Goal: Check status: Check status

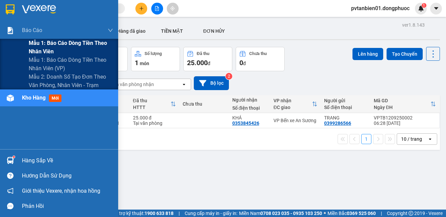
click at [61, 43] on span "Mẫu 1: Báo cáo dòng tiền theo nhân viên" at bounding box center [71, 47] width 84 height 17
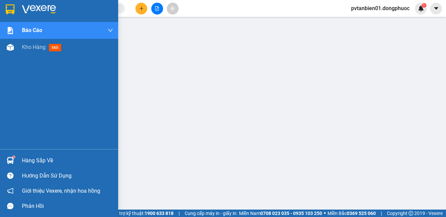
click at [5, 163] on div at bounding box center [10, 161] width 12 height 12
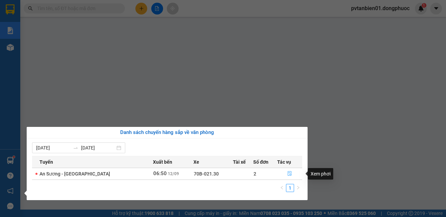
click at [290, 173] on button "button" at bounding box center [290, 174] width 24 height 11
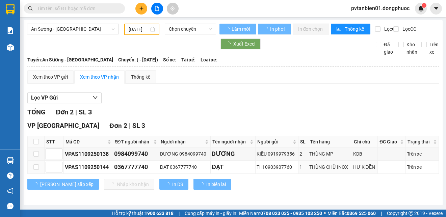
type input "[DATE]"
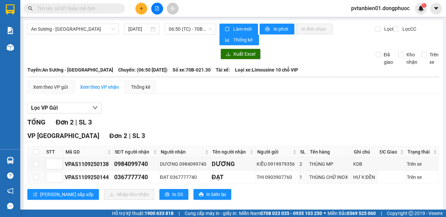
scroll to position [9, 0]
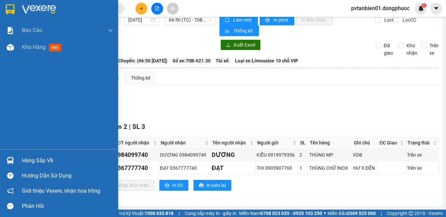
click at [7, 7] on img at bounding box center [10, 9] width 9 height 10
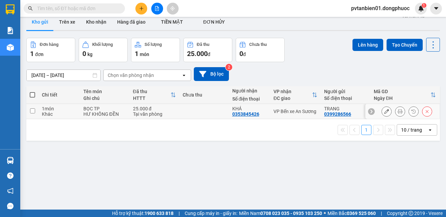
click at [192, 111] on td at bounding box center [204, 111] width 50 height 15
checkbox input "true"
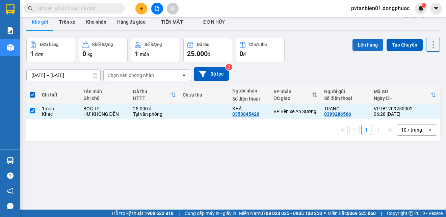
click at [364, 41] on button "Lên hàng" at bounding box center [368, 45] width 31 height 12
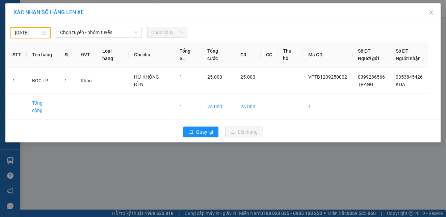
click at [35, 32] on input "[DATE]" at bounding box center [27, 32] width 25 height 7
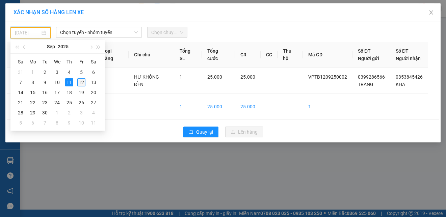
click at [81, 84] on div "12" at bounding box center [81, 82] width 8 height 8
type input "[DATE]"
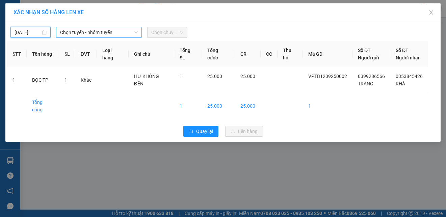
click at [115, 29] on span "Chọn tuyến - nhóm tuyến" at bounding box center [99, 32] width 78 height 10
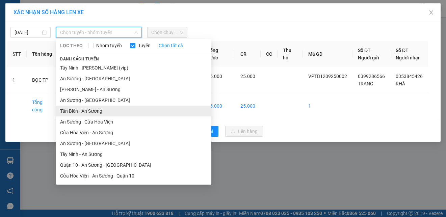
click at [100, 113] on li "Tân Biên - An Sương" at bounding box center [133, 111] width 155 height 11
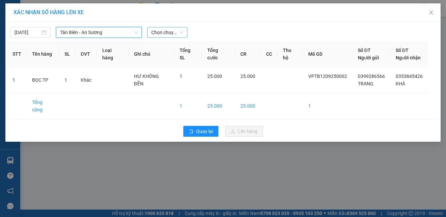
click at [172, 30] on span "Chọn chuyến" at bounding box center [167, 32] width 32 height 10
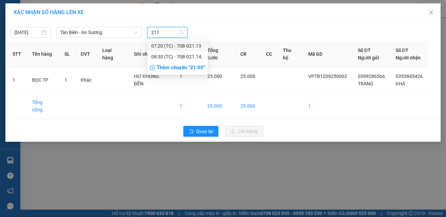
type input "2113"
click at [192, 45] on div "07:20 (TC) - 70B-021.13" at bounding box center [177, 45] width 53 height 7
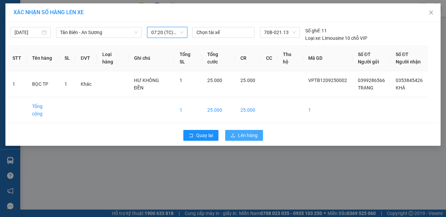
click at [242, 132] on span "Lên hàng" at bounding box center [248, 135] width 20 height 7
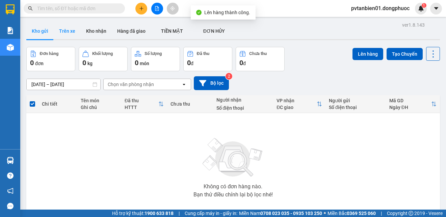
click at [73, 30] on button "Trên xe" at bounding box center [67, 31] width 27 height 16
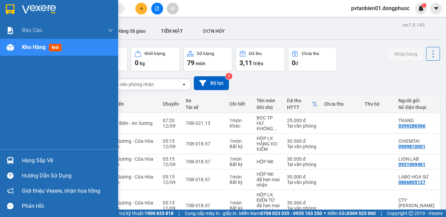
click at [21, 157] on div "Hàng sắp về" at bounding box center [59, 160] width 118 height 15
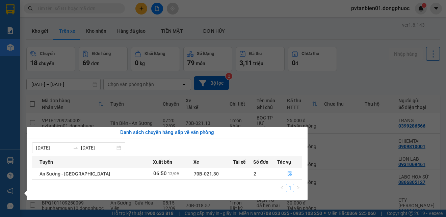
click at [13, 160] on div "Báo cáo Mẫu 1: Báo cáo dòng tiền theo nhân viên Mẫu 1: Báo cáo dòng tiền theo n…" at bounding box center [10, 108] width 20 height 217
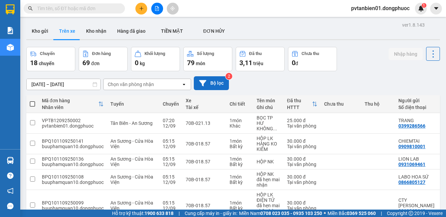
click at [219, 84] on button "Bộ lọc" at bounding box center [211, 83] width 35 height 14
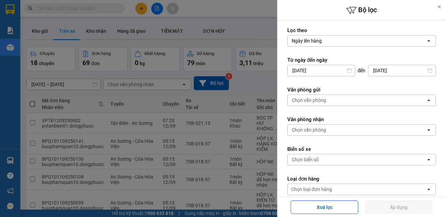
click at [359, 130] on div "Chọn văn phòng" at bounding box center [357, 130] width 138 height 11
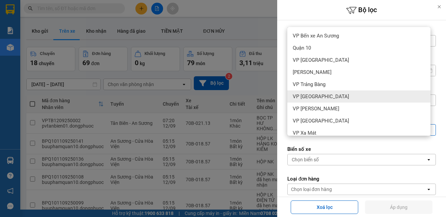
click at [361, 95] on div "VP [GEOGRAPHIC_DATA]" at bounding box center [358, 97] width 143 height 12
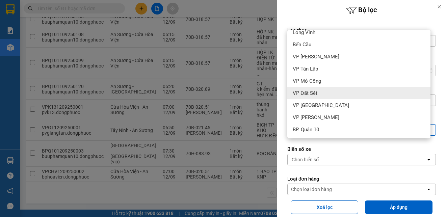
scroll to position [155, 0]
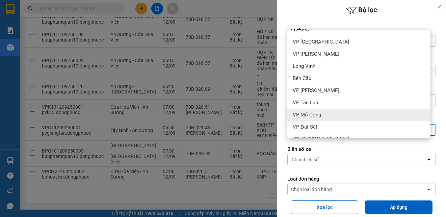
click at [344, 113] on div "VP Mỏ Công" at bounding box center [358, 115] width 143 height 12
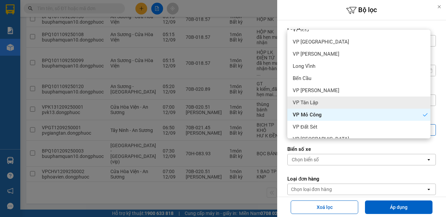
click at [350, 101] on div "VP Tân Lập" at bounding box center [358, 103] width 143 height 12
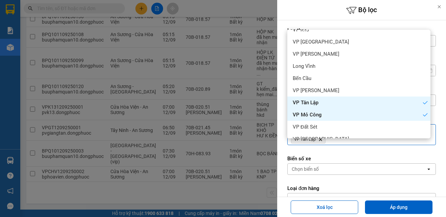
scroll to position [188, 0]
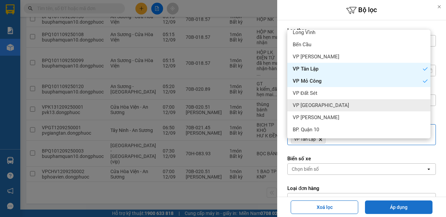
click at [393, 203] on button "Áp dụng" at bounding box center [399, 208] width 68 height 14
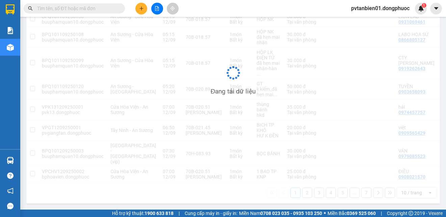
scroll to position [0, 0]
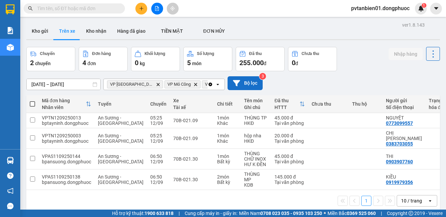
click at [235, 82] on icon at bounding box center [236, 83] width 7 height 6
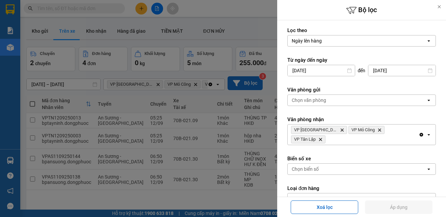
click at [353, 102] on div "Chọn văn phòng" at bounding box center [357, 100] width 138 height 11
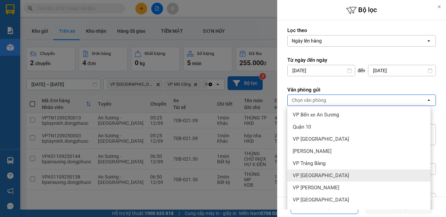
click at [322, 177] on div "VP [GEOGRAPHIC_DATA]" at bounding box center [358, 176] width 143 height 12
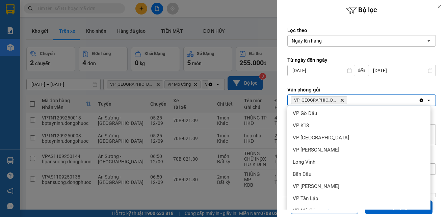
scroll to position [169, 0]
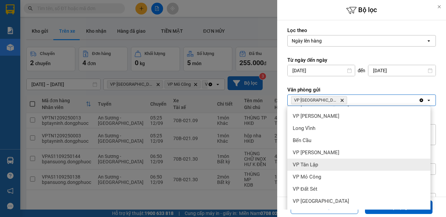
click at [328, 161] on div "VP Tân Lập" at bounding box center [358, 165] width 143 height 12
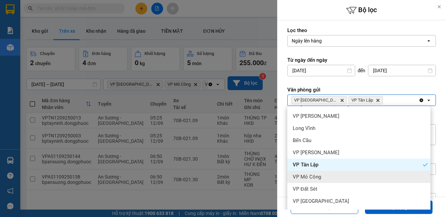
click at [322, 176] on div "VP Mỏ Công" at bounding box center [358, 177] width 143 height 12
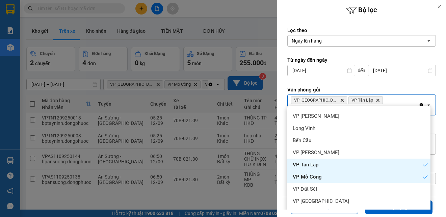
scroll to position [31, 0]
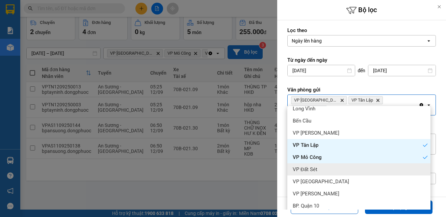
click at [436, 160] on div "Lọc theo Ngày lên hàng open Từ ngày đến [DATE] Press the down arrow key to inte…" at bounding box center [361, 150] width 169 height 261
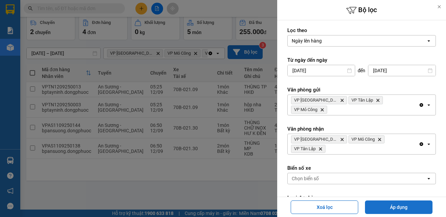
click at [402, 207] on button "Áp dụng" at bounding box center [399, 208] width 68 height 14
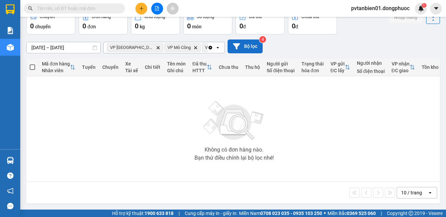
scroll to position [0, 0]
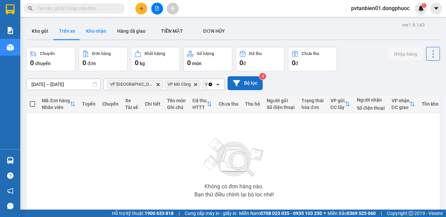
click at [100, 29] on button "Kho nhận" at bounding box center [96, 31] width 31 height 16
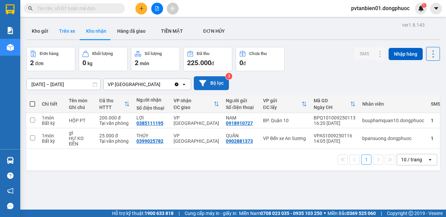
click at [72, 33] on button "Trên xe" at bounding box center [67, 31] width 27 height 16
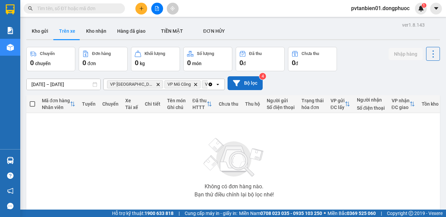
click at [218, 83] on icon "open" at bounding box center [217, 84] width 5 height 5
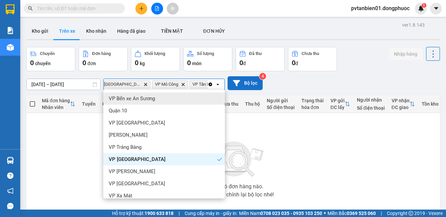
click at [244, 85] on button "Bộ lọc" at bounding box center [245, 83] width 35 height 14
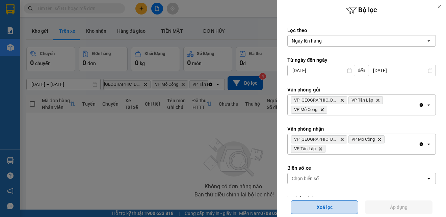
click at [322, 204] on button "Xoá lọc" at bounding box center [325, 208] width 68 height 14
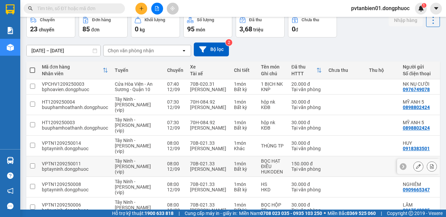
scroll to position [0, 0]
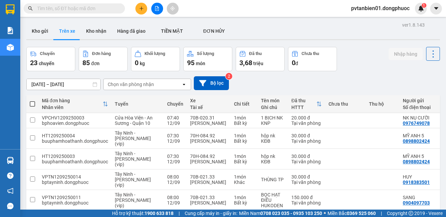
click at [94, 7] on input "text" at bounding box center [77, 8] width 80 height 7
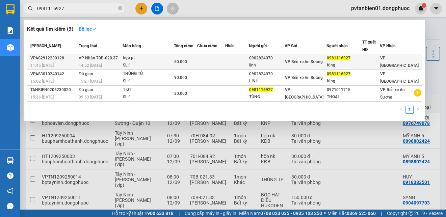
type input "0981116927"
click at [116, 62] on div "14:52 [DATE]" at bounding box center [101, 65] width 44 height 7
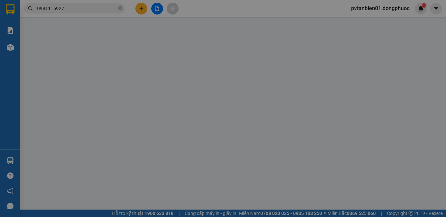
type input "0902824070"
type input "linh"
type input "0981116927"
type input "tùng"
type input "50.000"
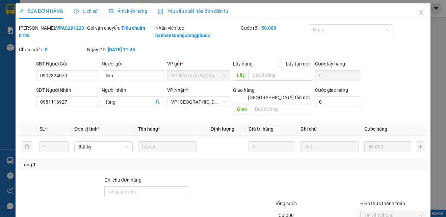
click at [93, 11] on span "Lịch sử" at bounding box center [86, 10] width 24 height 5
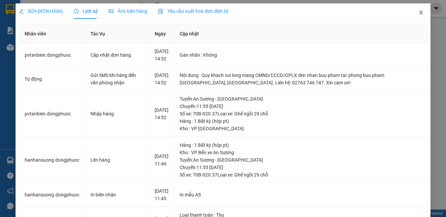
click at [416, 10] on span "Close" at bounding box center [421, 12] width 19 height 19
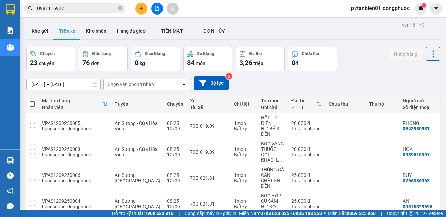
click at [84, 8] on input "0981116927" at bounding box center [77, 8] width 80 height 7
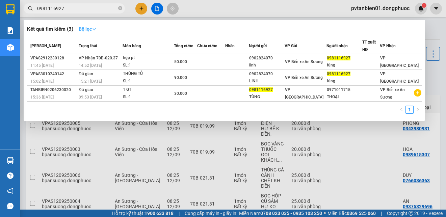
click at [93, 31] on strong "Bộ lọc" at bounding box center [88, 28] width 18 height 5
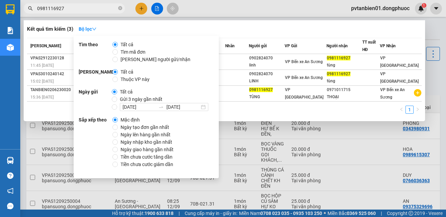
click at [159, 126] on span "Ngày tạo đơn gần nhất" at bounding box center [145, 127] width 54 height 7
click at [118, 126] on input "Ngày tạo đơn gần nhất" at bounding box center [114, 127] width 5 height 5
radio input "true"
radio input "false"
click at [233, 29] on div "Kết quả tìm kiếm ( 3 ) Bộ lọc Ngày tạo đơn gần nhất" at bounding box center [224, 29] width 395 height 11
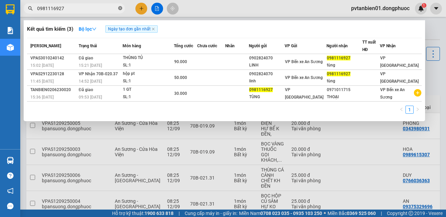
click at [120, 8] on icon "close-circle" at bounding box center [120, 8] width 4 height 4
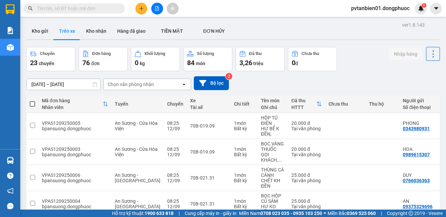
click at [98, 8] on input "text" at bounding box center [77, 8] width 80 height 7
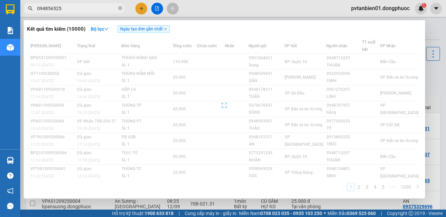
type input "0948565252"
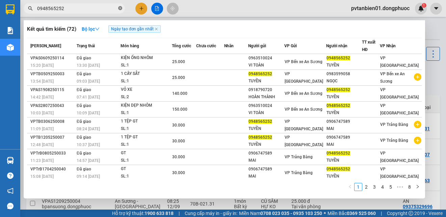
click at [121, 8] on icon "close-circle" at bounding box center [120, 8] width 4 height 4
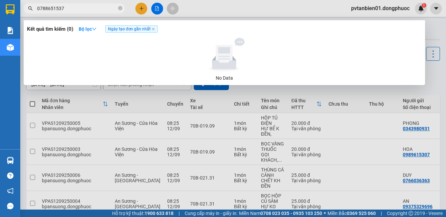
type input "0788651537"
click at [210, 7] on div at bounding box center [223, 108] width 446 height 217
click at [97, 6] on input "0788651537" at bounding box center [77, 8] width 80 height 7
click at [95, 30] on icon "down" at bounding box center [94, 29] width 5 height 5
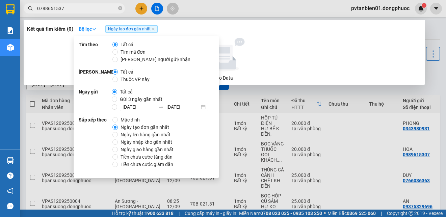
click at [202, 8] on div at bounding box center [223, 108] width 446 height 217
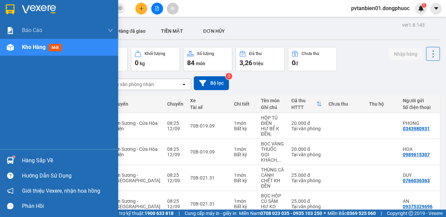
click at [17, 159] on div "Hàng sắp về" at bounding box center [59, 160] width 118 height 15
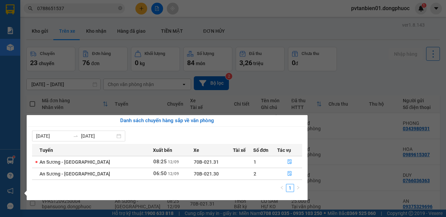
click at [343, 152] on section "Kết quả tìm kiếm ( 0 ) Bộ lọc Ngày tạo đơn gần nhất No Data 0788651537 pvtanbie…" at bounding box center [223, 108] width 446 height 217
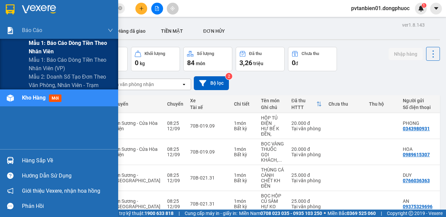
click at [93, 47] on span "Mẫu 1: Báo cáo dòng tiền theo nhân viên" at bounding box center [71, 47] width 84 height 17
